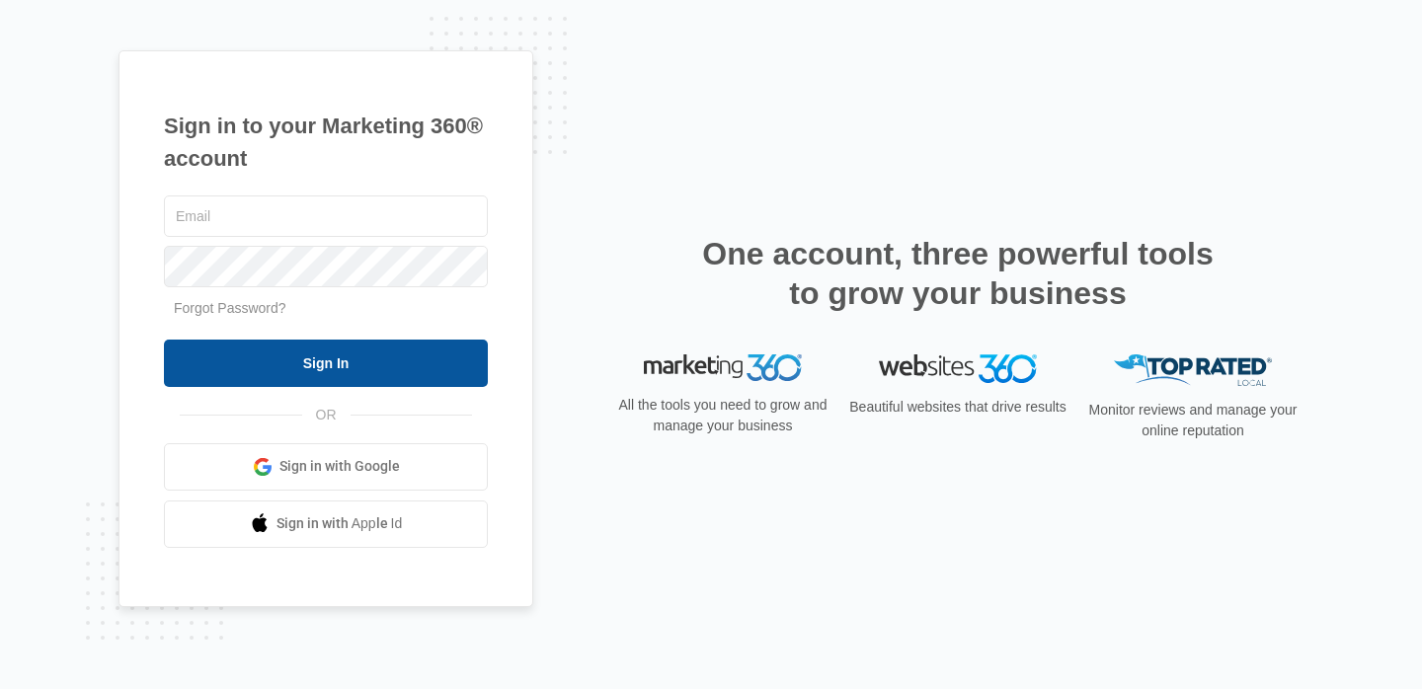
type input "[EMAIL_ADDRESS][DOMAIN_NAME]"
click at [307, 370] on input "Sign In" at bounding box center [326, 363] width 324 height 47
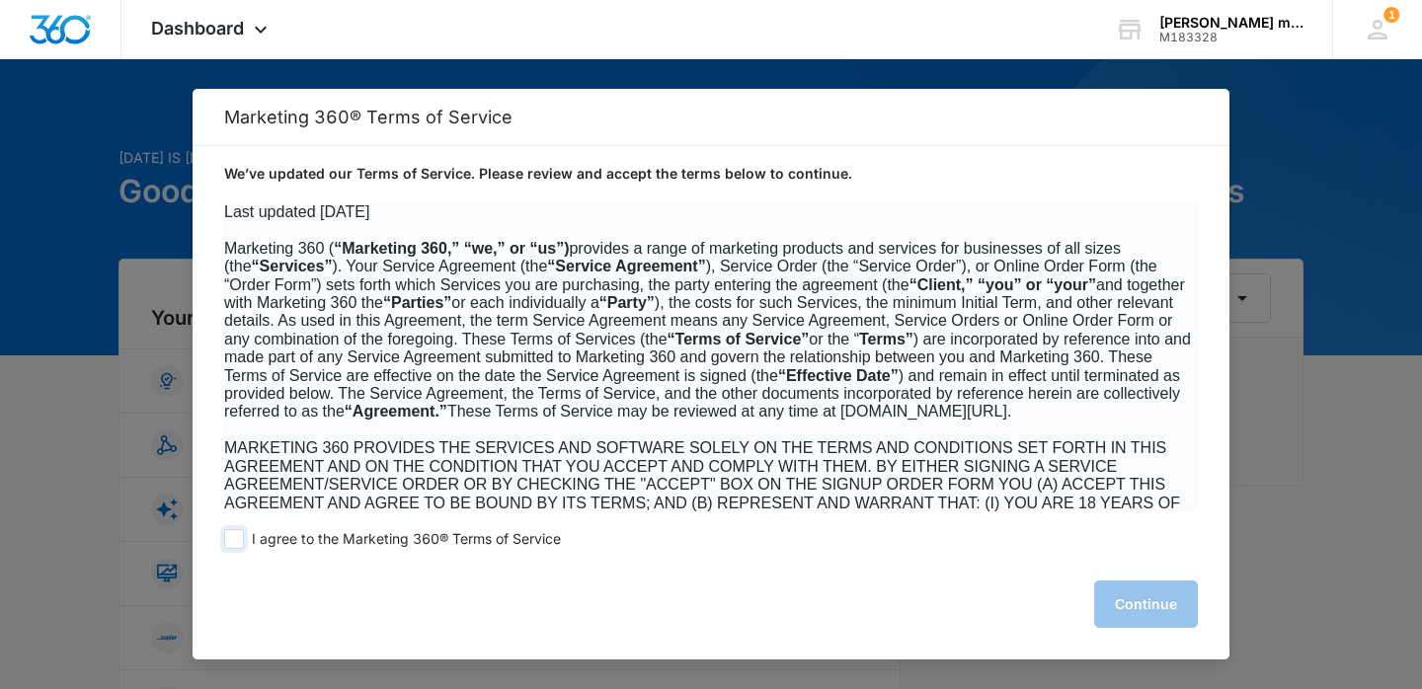
click at [355, 534] on span "I agree to the Marketing 360® Terms of Service" at bounding box center [406, 539] width 309 height 19
click at [244, 534] on input "I agree to the Marketing 360® Terms of Service" at bounding box center [234, 539] width 20 height 20
checkbox input "true"
click at [1135, 612] on button "Continue" at bounding box center [1146, 604] width 104 height 47
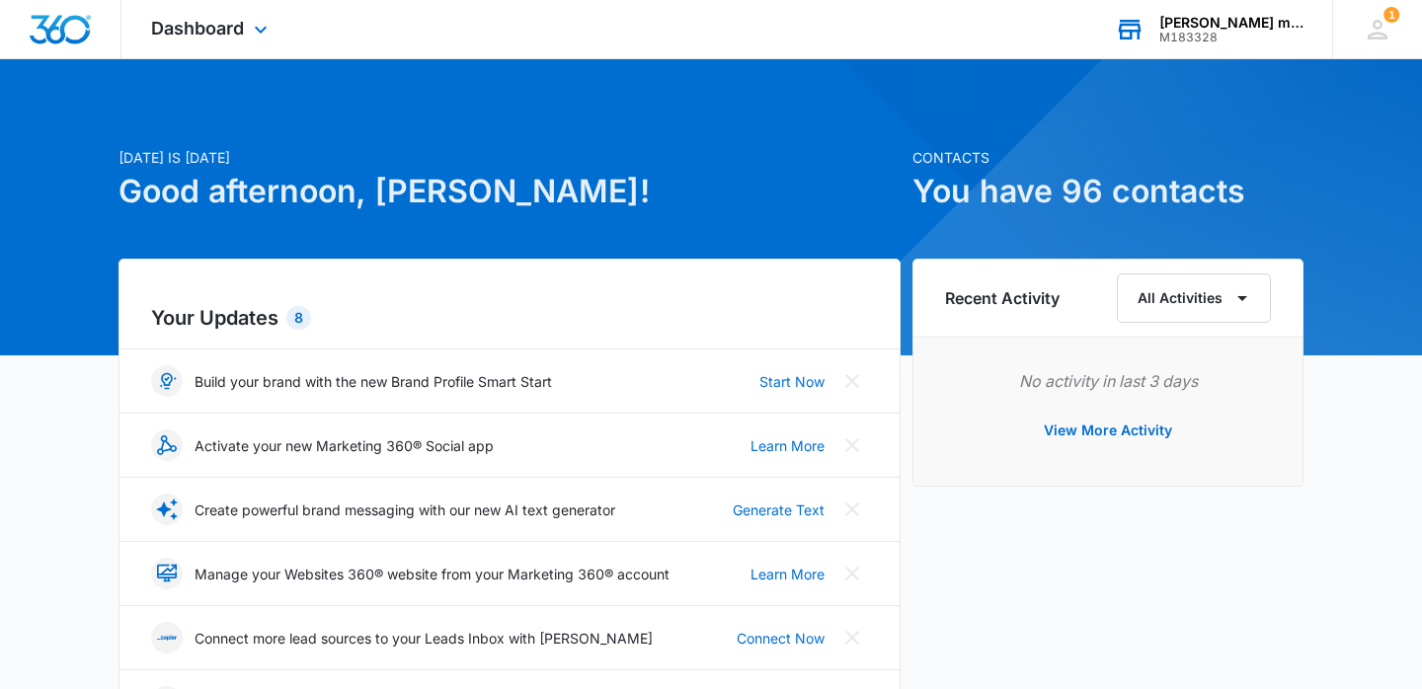
click at [1206, 22] on div "[PERSON_NAME] mattress depot" at bounding box center [1231, 23] width 144 height 16
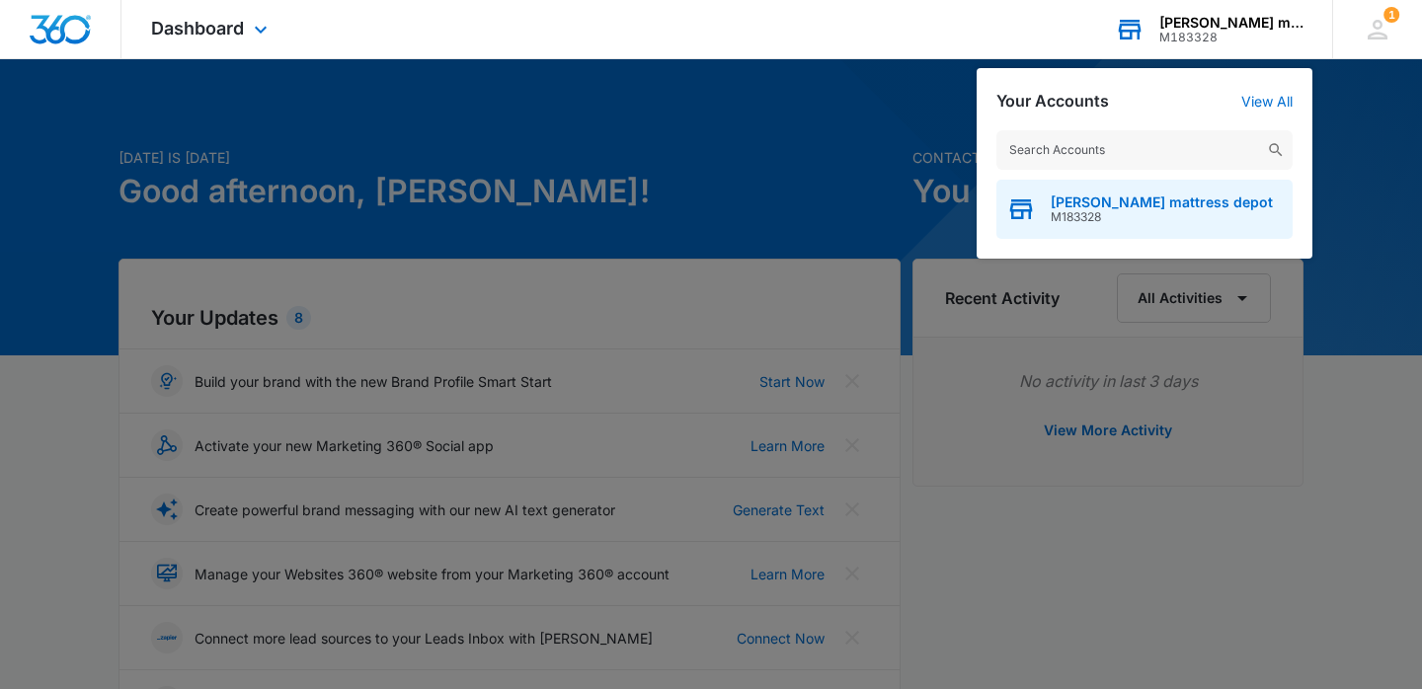
click at [1111, 206] on span "[PERSON_NAME] mattress depot" at bounding box center [1162, 203] width 222 height 16
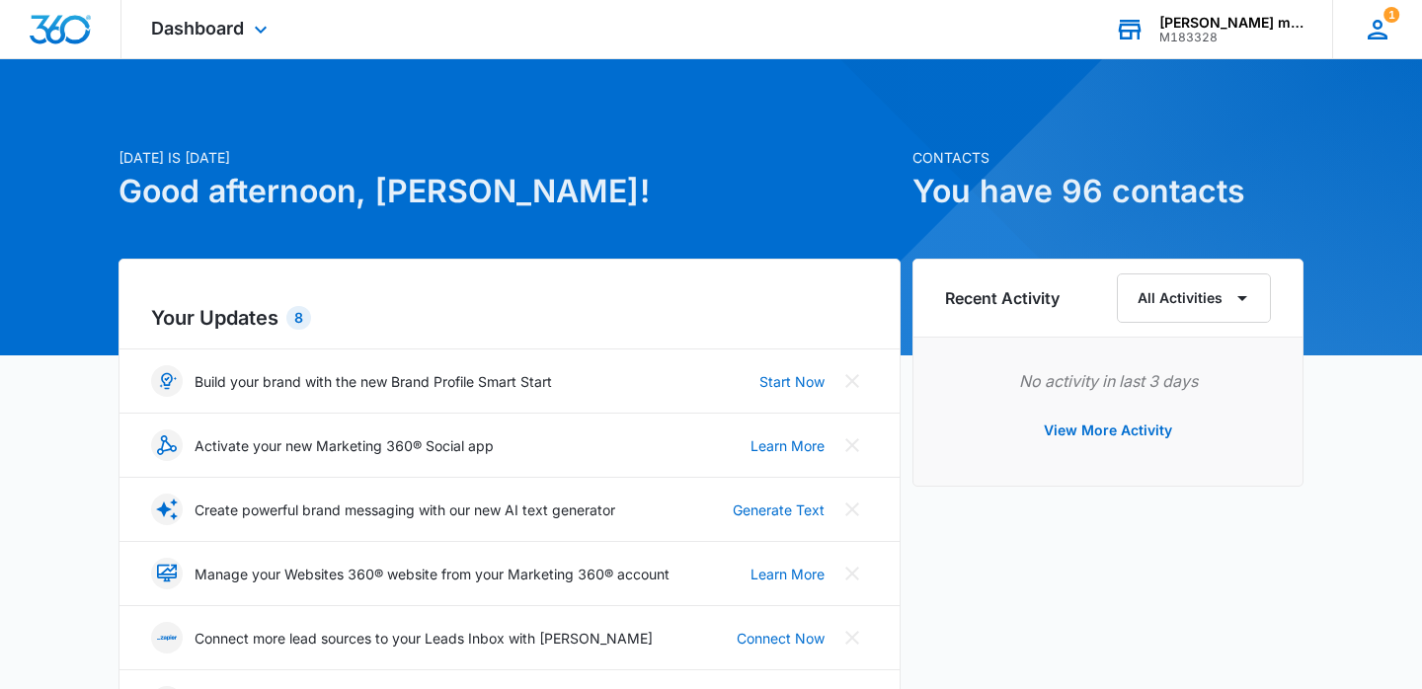
click at [1395, 26] on div "1 DL [PERSON_NAME] [PERSON_NAME][EMAIL_ADDRESS][DOMAIN_NAME] My Profile 1 Notif…" at bounding box center [1377, 29] width 90 height 58
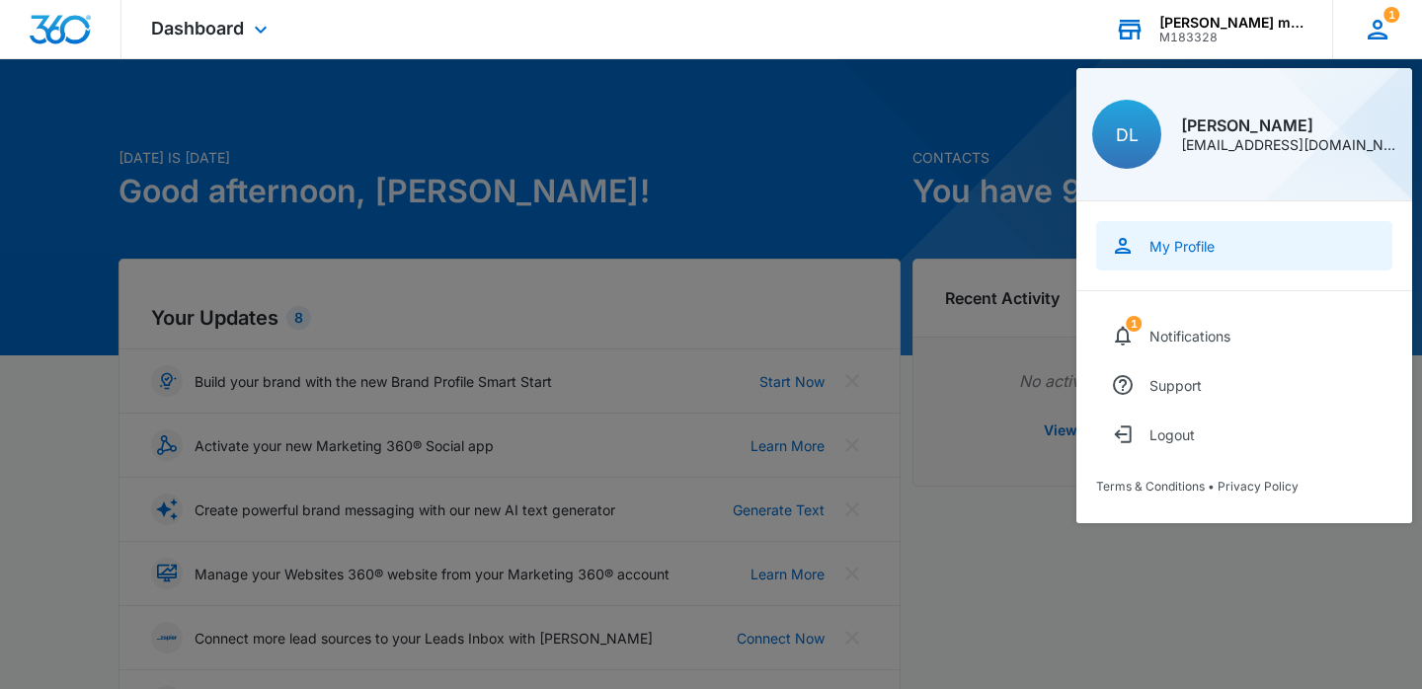
click at [1188, 249] on div "My Profile" at bounding box center [1181, 246] width 65 height 17
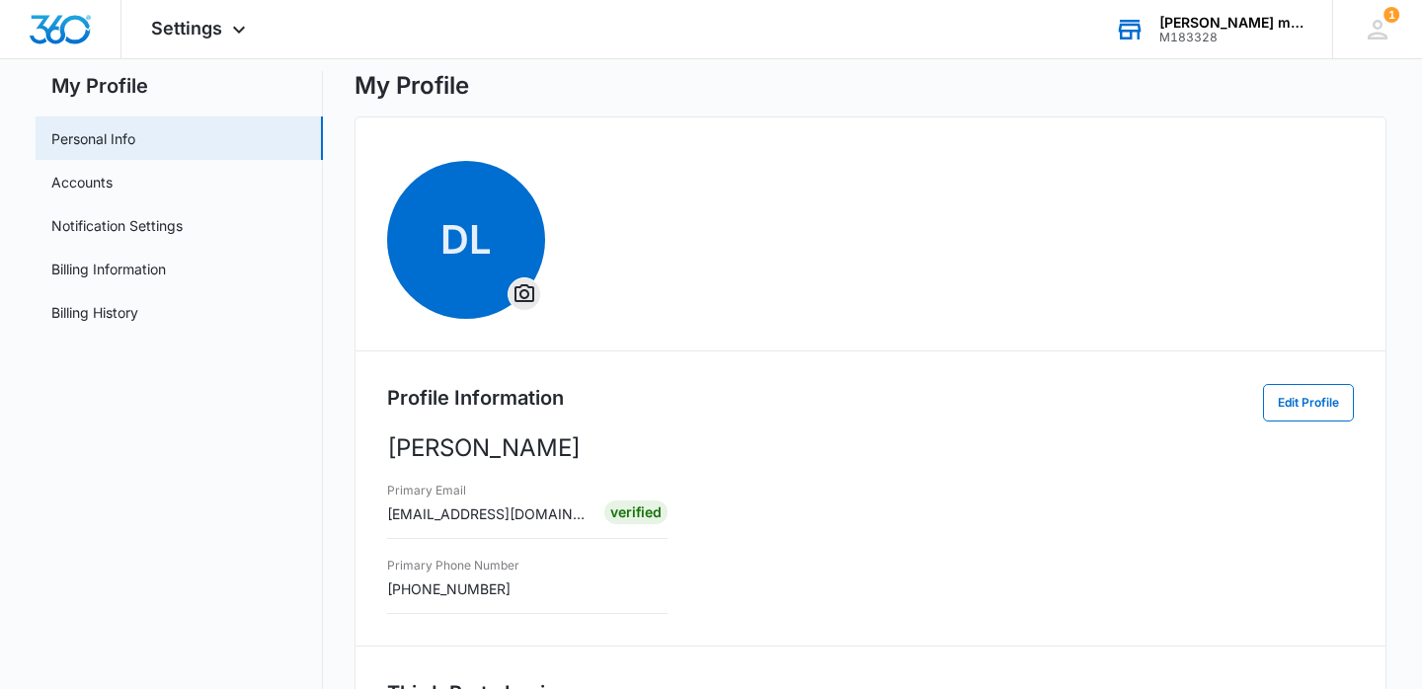
scroll to position [66, 0]
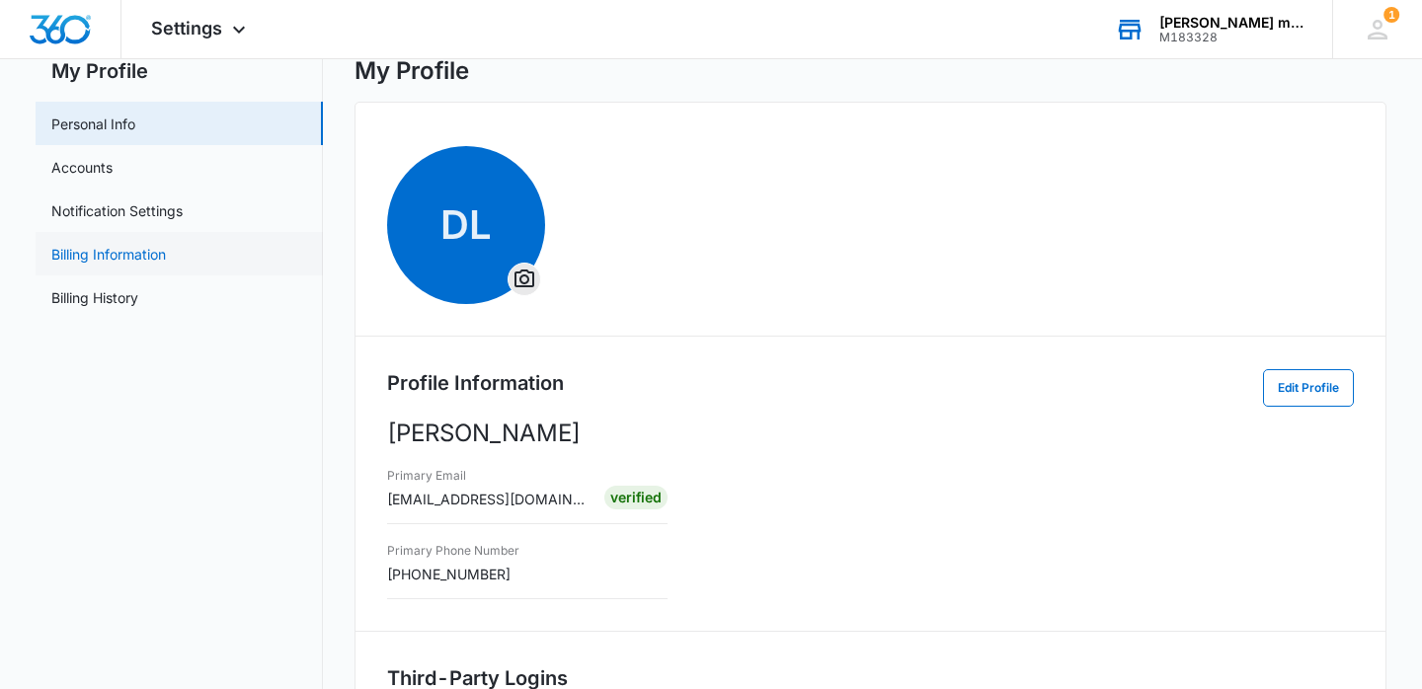
click at [93, 265] on link "Billing Information" at bounding box center [108, 254] width 115 height 21
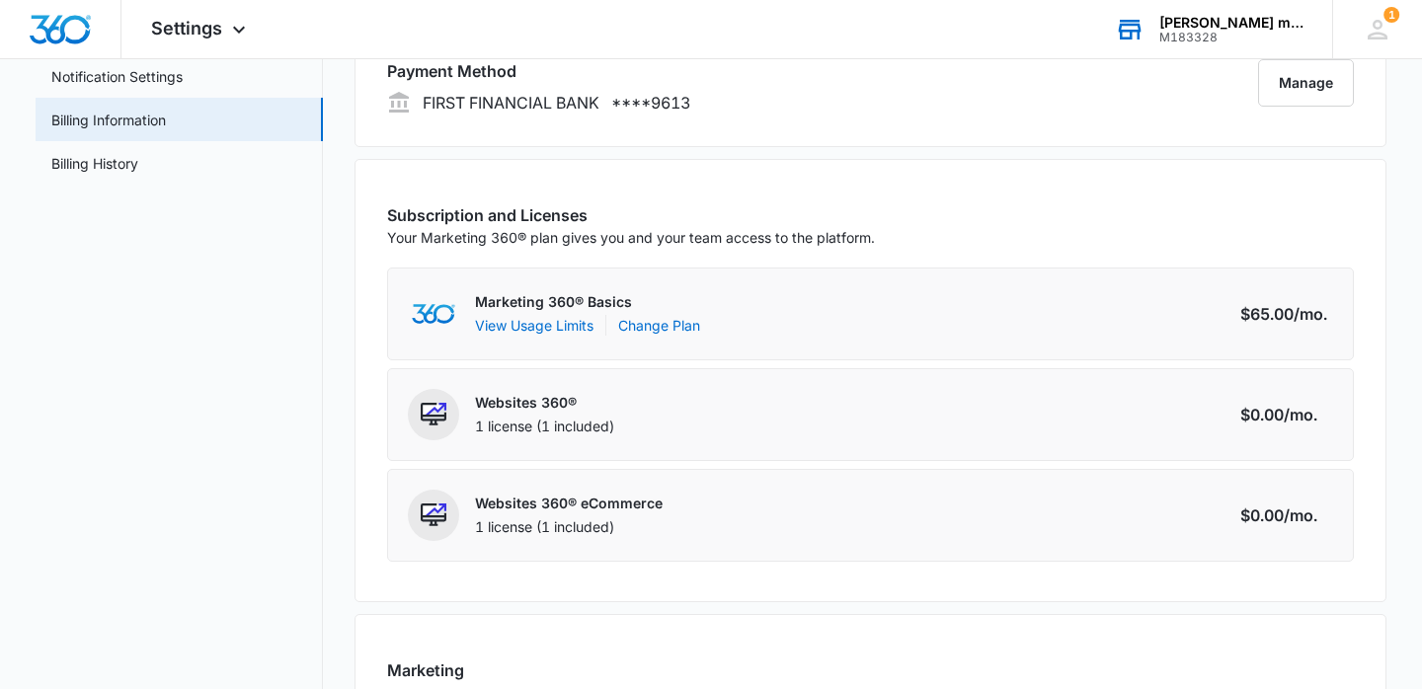
scroll to position [201, 0]
click at [667, 325] on link "Change Plan" at bounding box center [659, 324] width 82 height 21
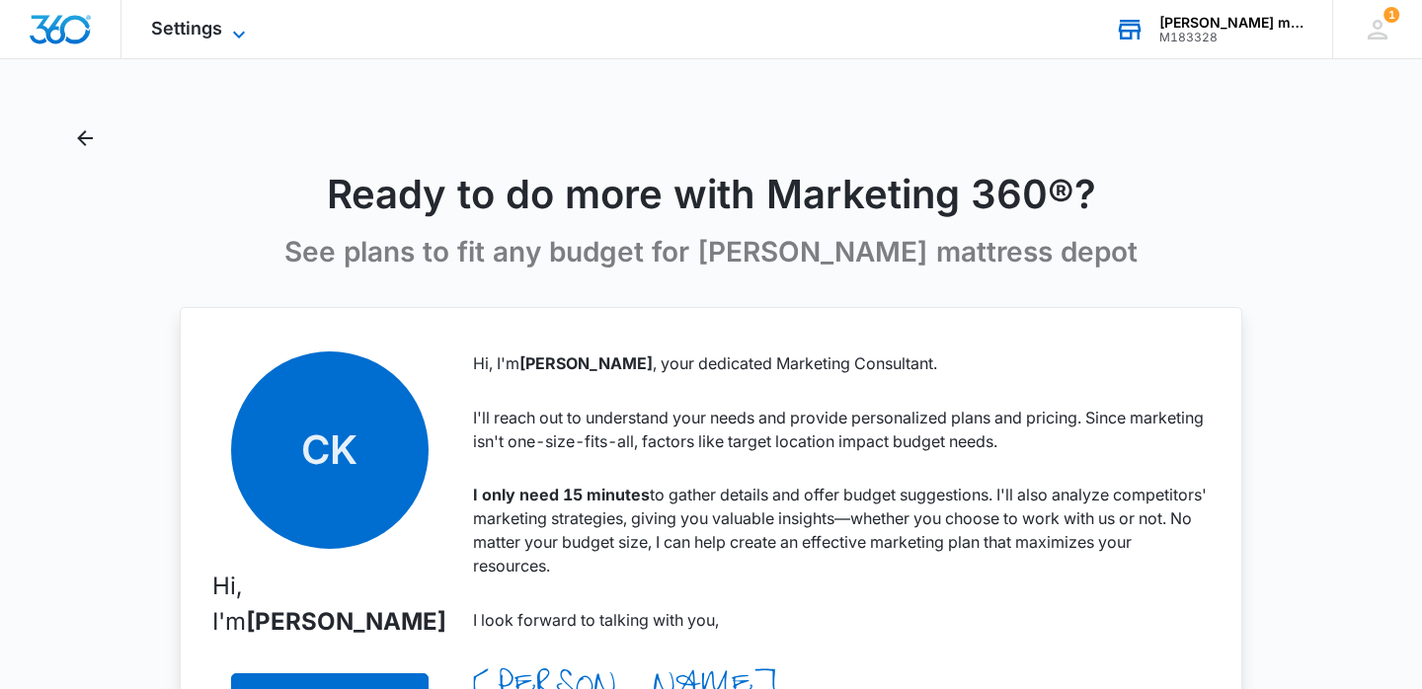
click at [205, 34] on span "Settings" at bounding box center [186, 28] width 71 height 21
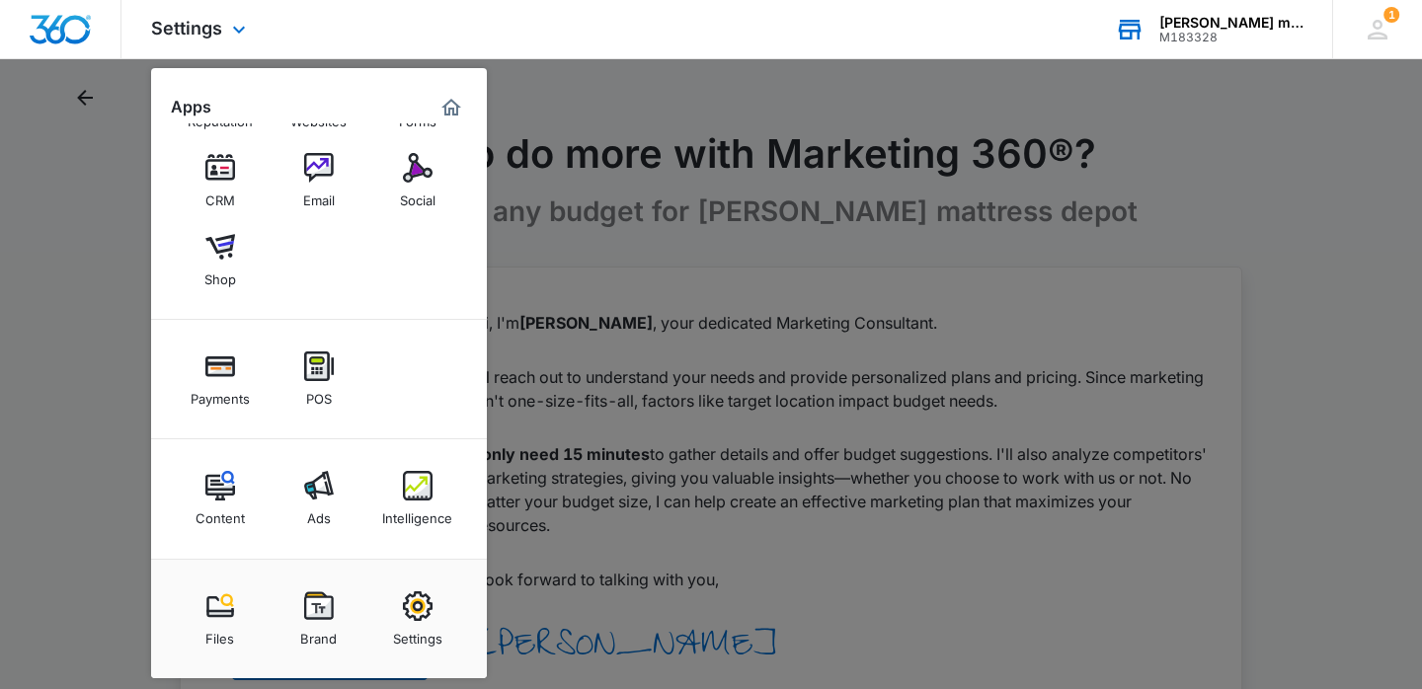
scroll to position [90, 0]
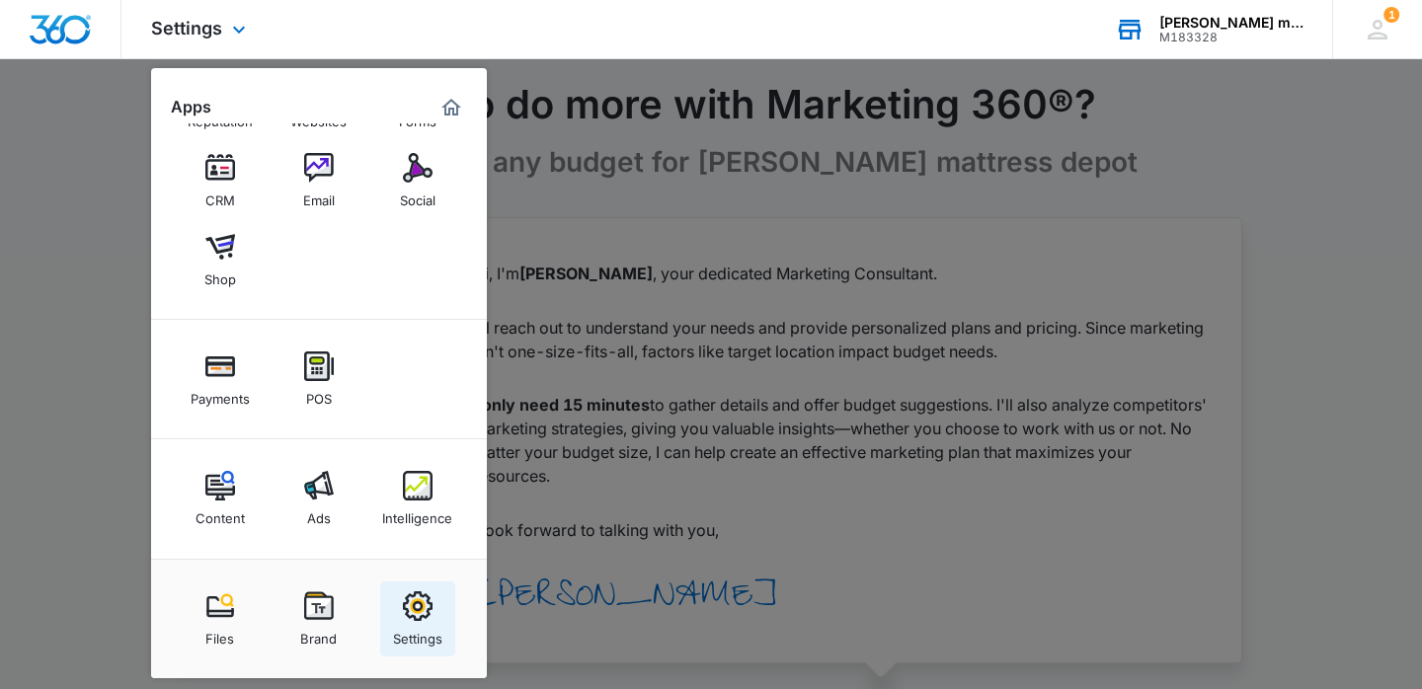
click at [407, 609] on img at bounding box center [418, 606] width 30 height 30
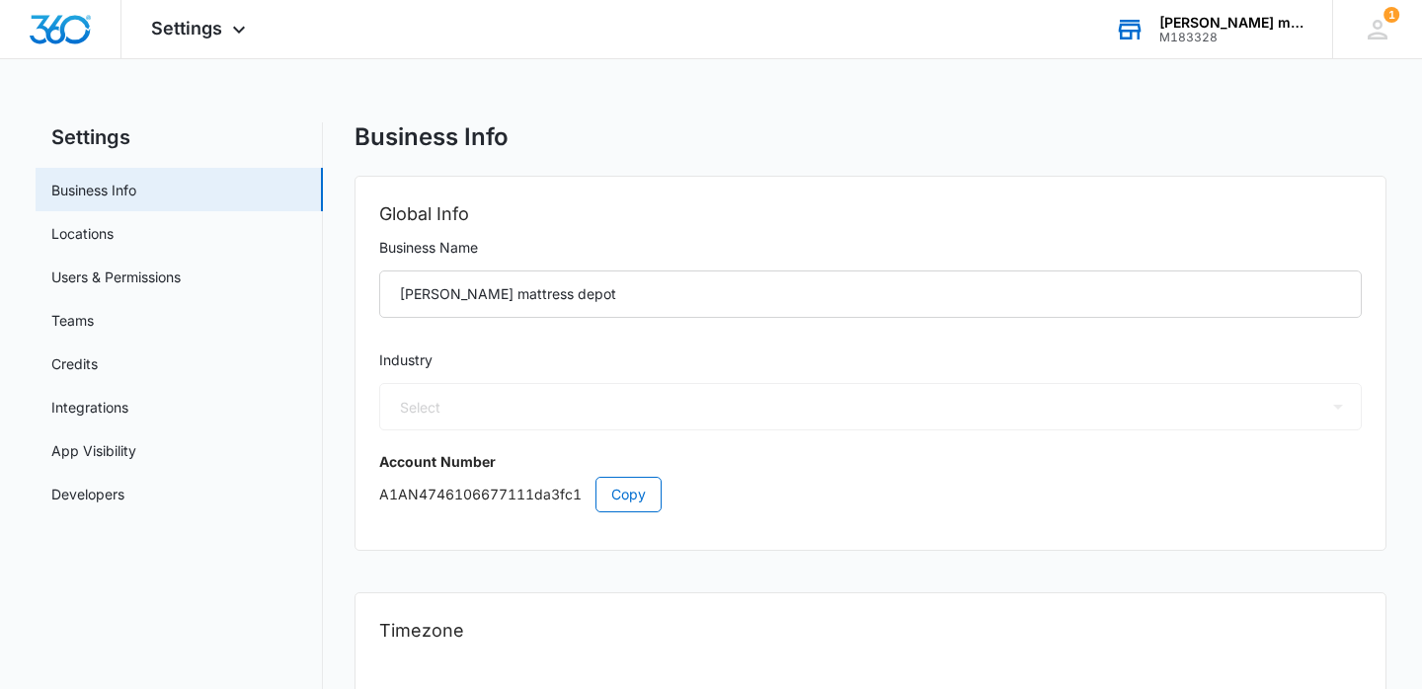
select select "12"
select select "US"
select select "America/[GEOGRAPHIC_DATA]"
